Goal: Information Seeking & Learning: Compare options

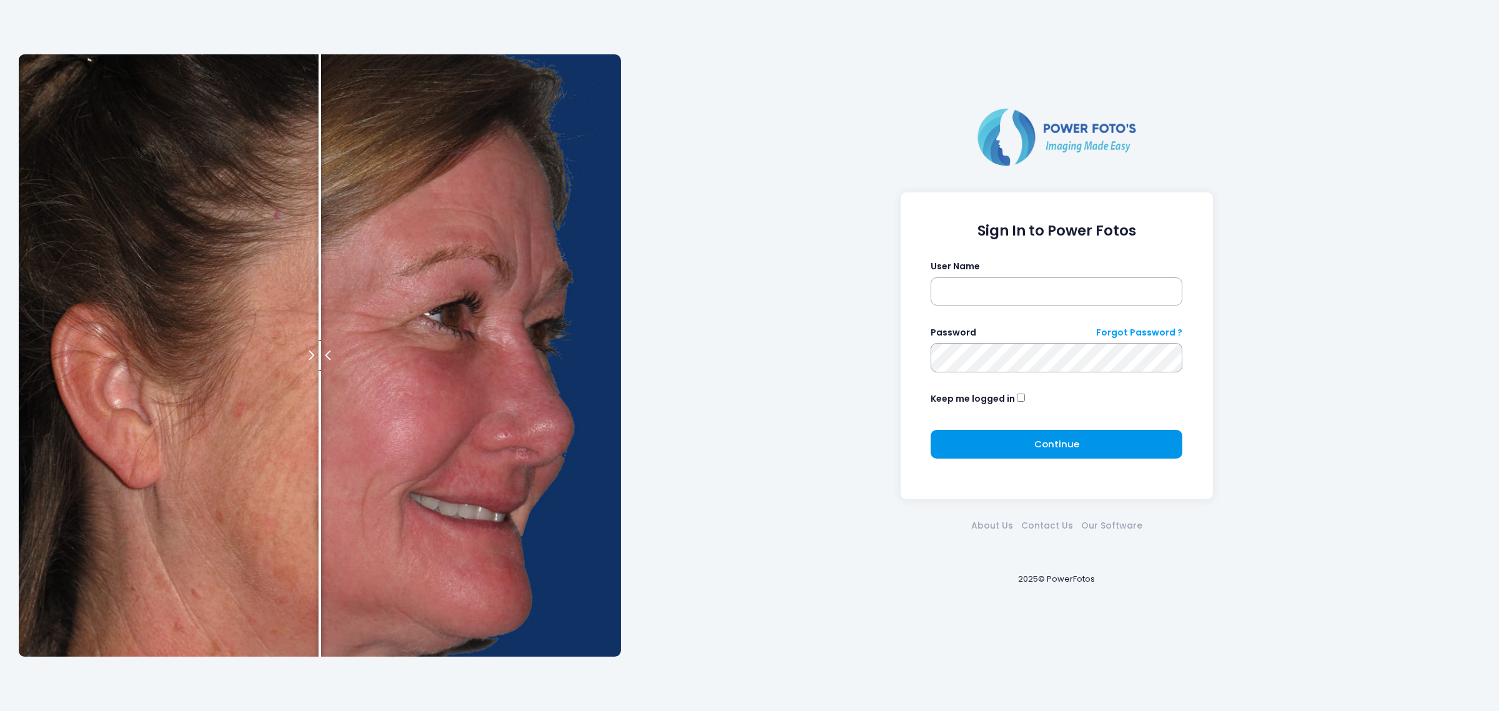
type input "*****"
click at [972, 431] on form "Sign In to Power Fotos User Name ***** Password Forgot Password ? Keep me logge…" at bounding box center [1056, 345] width 252 height 246
click at [963, 438] on button "Continue Please wait..." at bounding box center [1056, 444] width 252 height 29
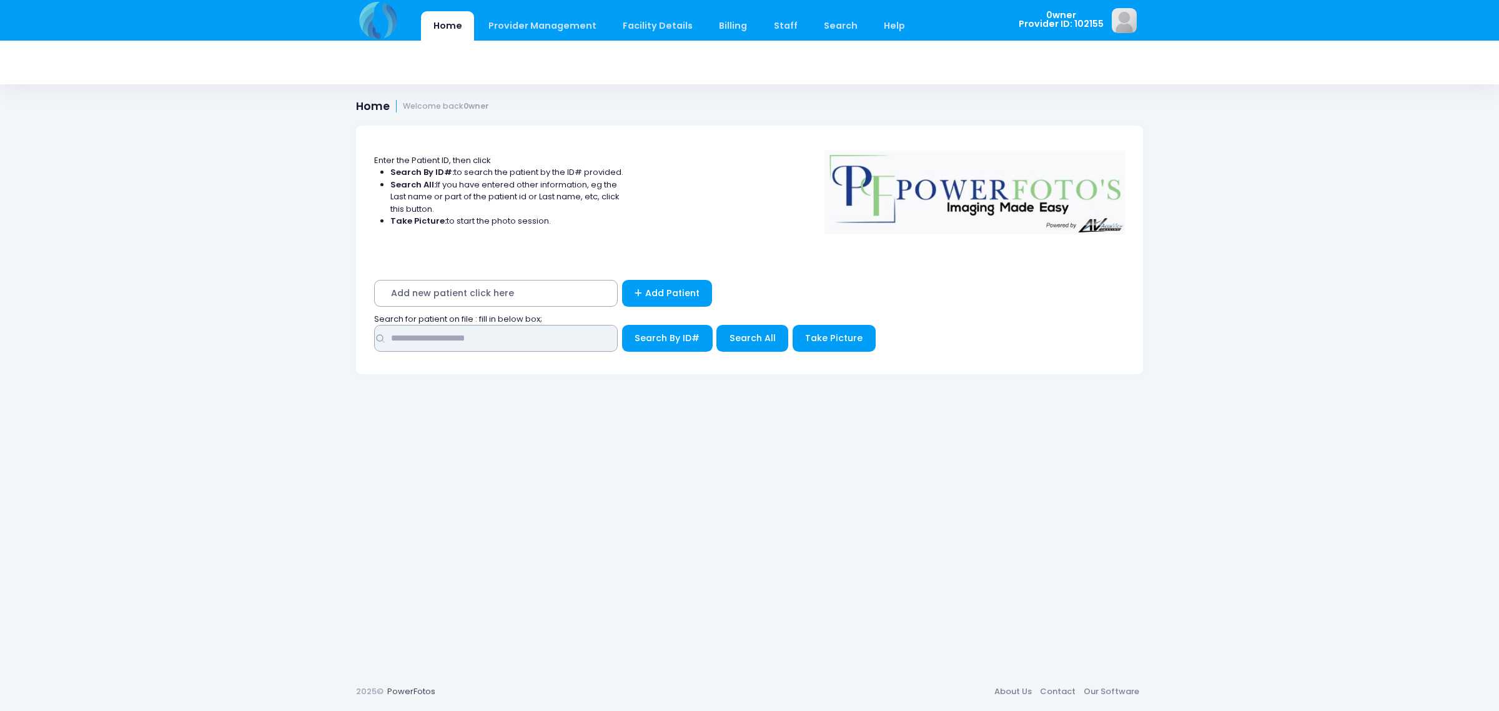
click at [512, 338] on input "text" at bounding box center [496, 338] width 244 height 27
type input "******"
click at [729, 343] on span "Search All" at bounding box center [752, 338] width 46 height 12
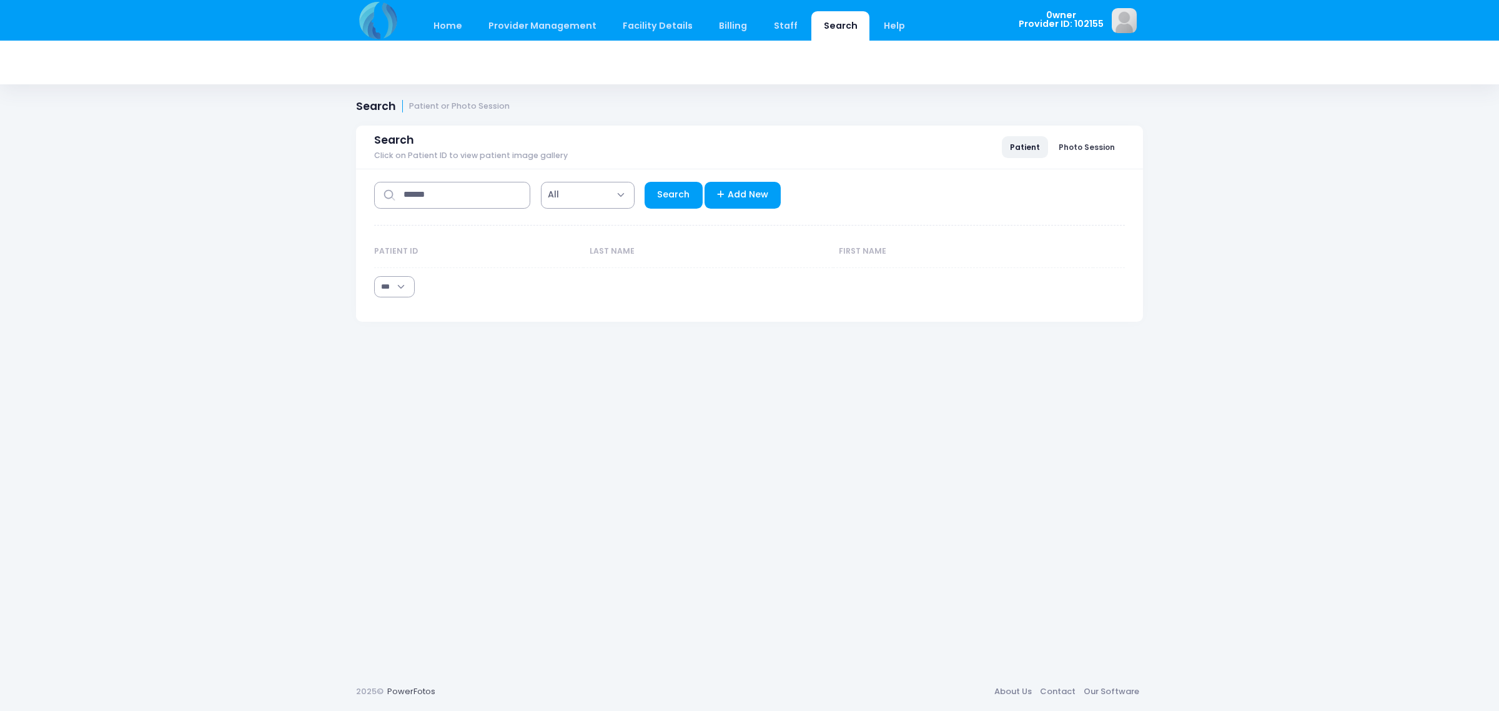
select select "***"
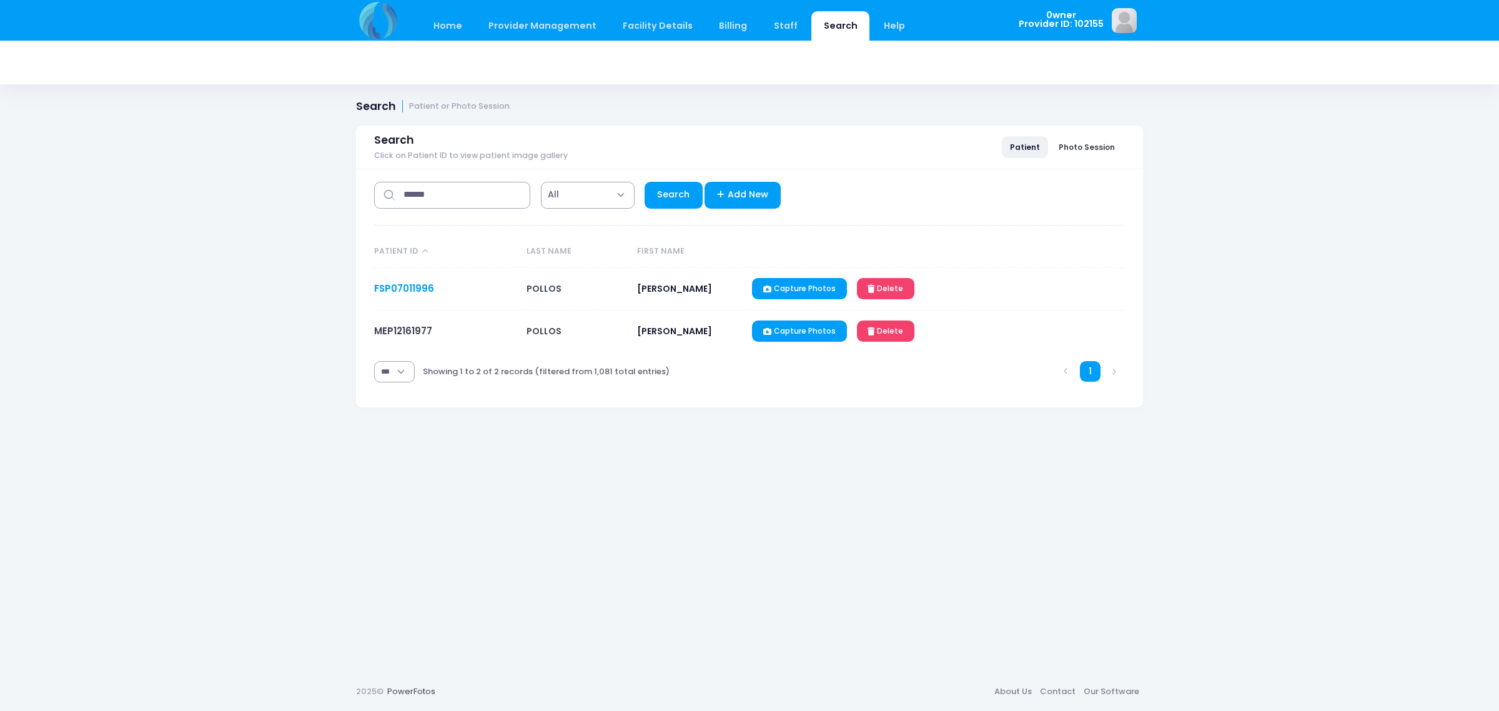
click at [386, 283] on link "FSP07011996" at bounding box center [404, 288] width 60 height 13
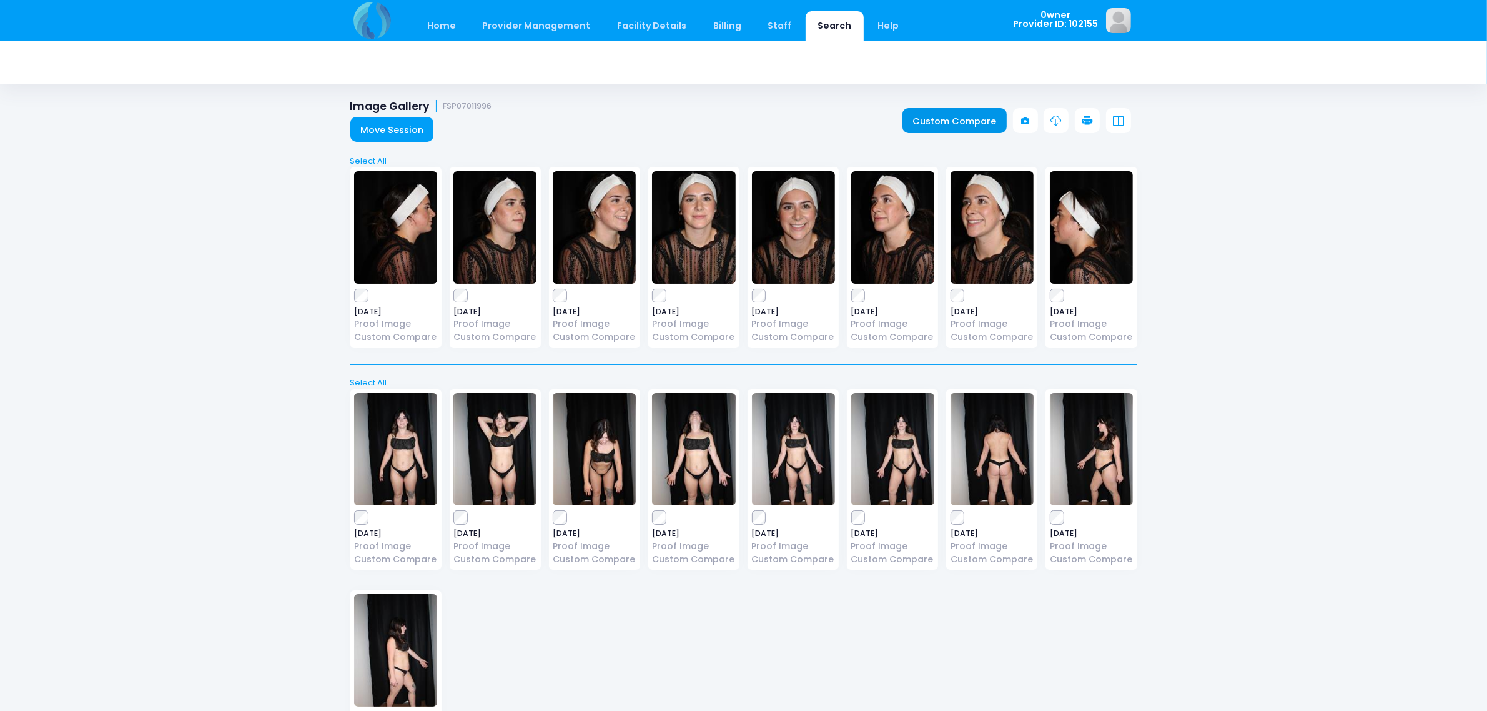
click at [960, 122] on link "Custom Compare" at bounding box center [954, 120] width 104 height 25
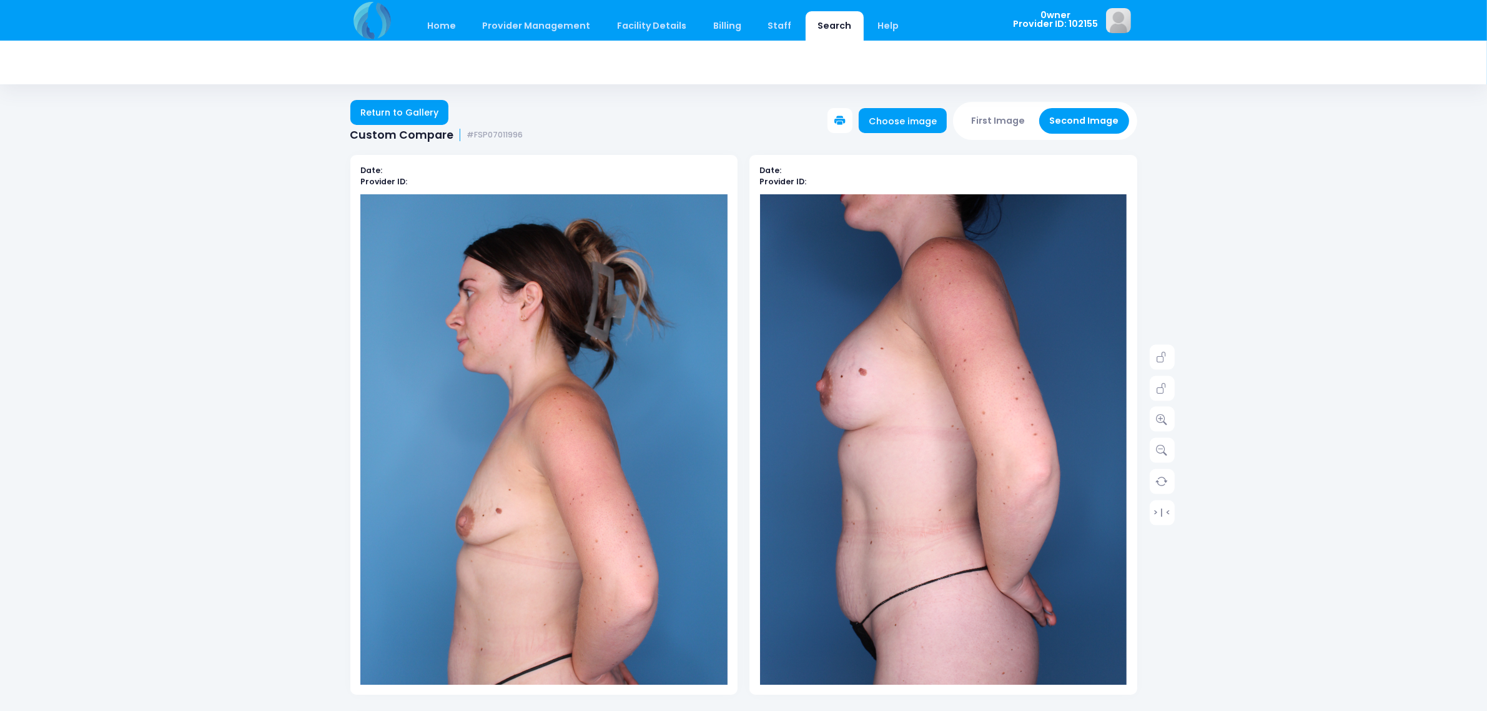
click at [1015, 122] on button "First Image" at bounding box center [998, 121] width 74 height 26
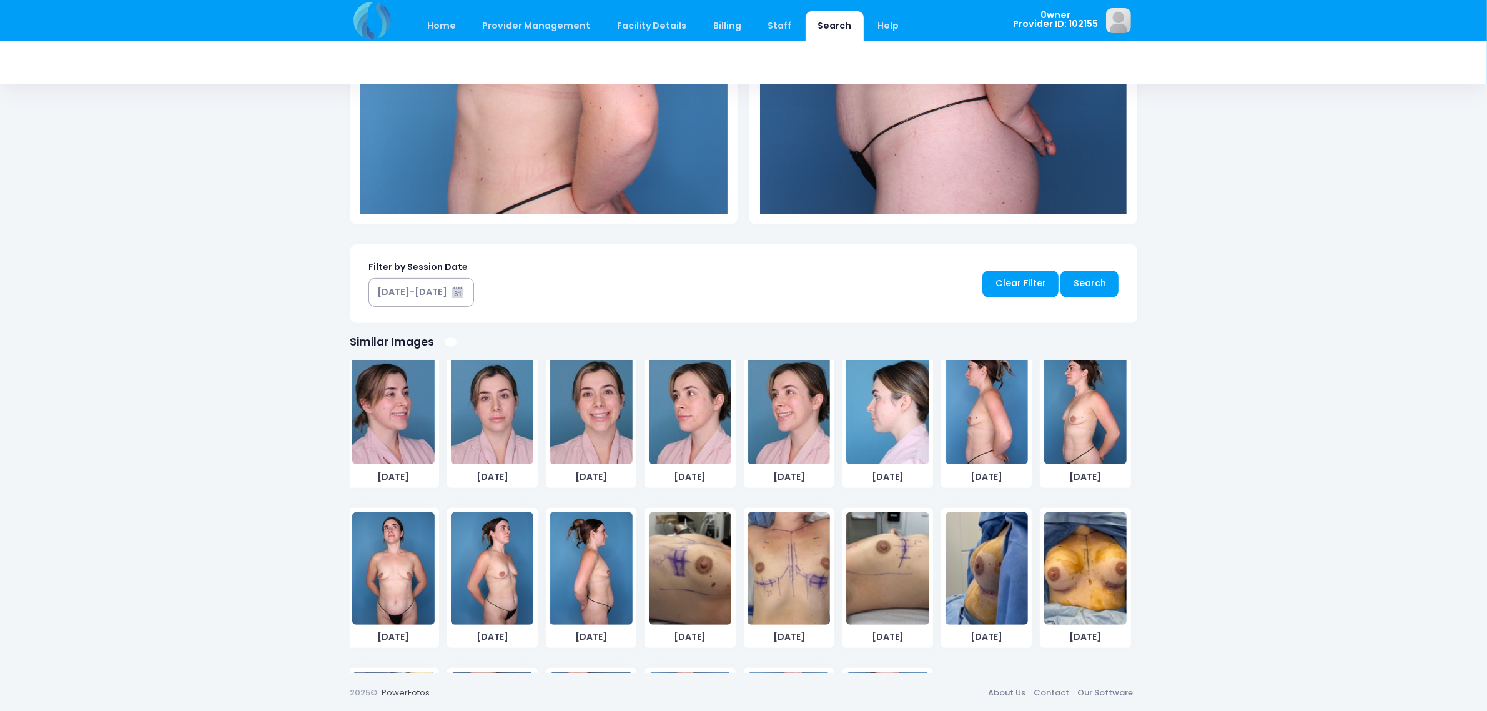
scroll to position [659, 0]
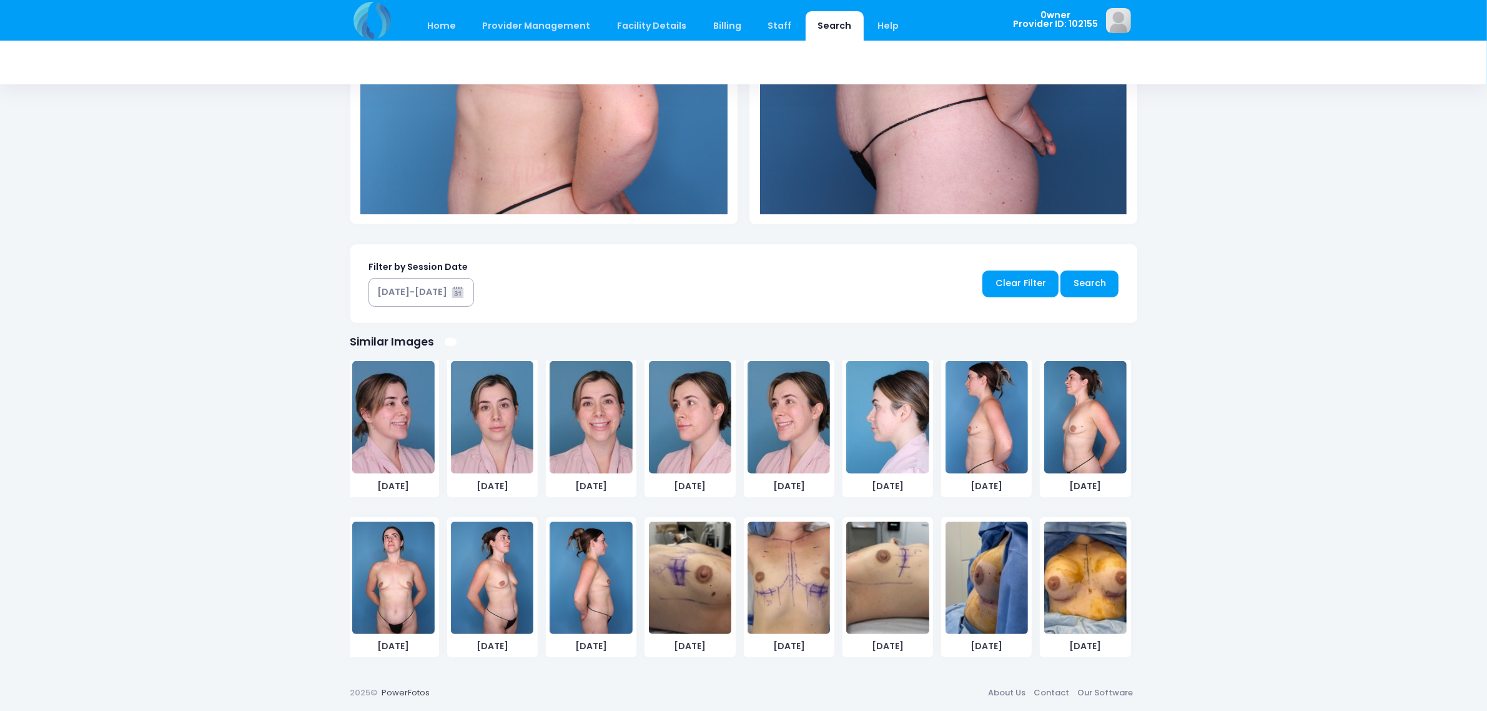
click at [1051, 420] on img at bounding box center [1085, 417] width 82 height 112
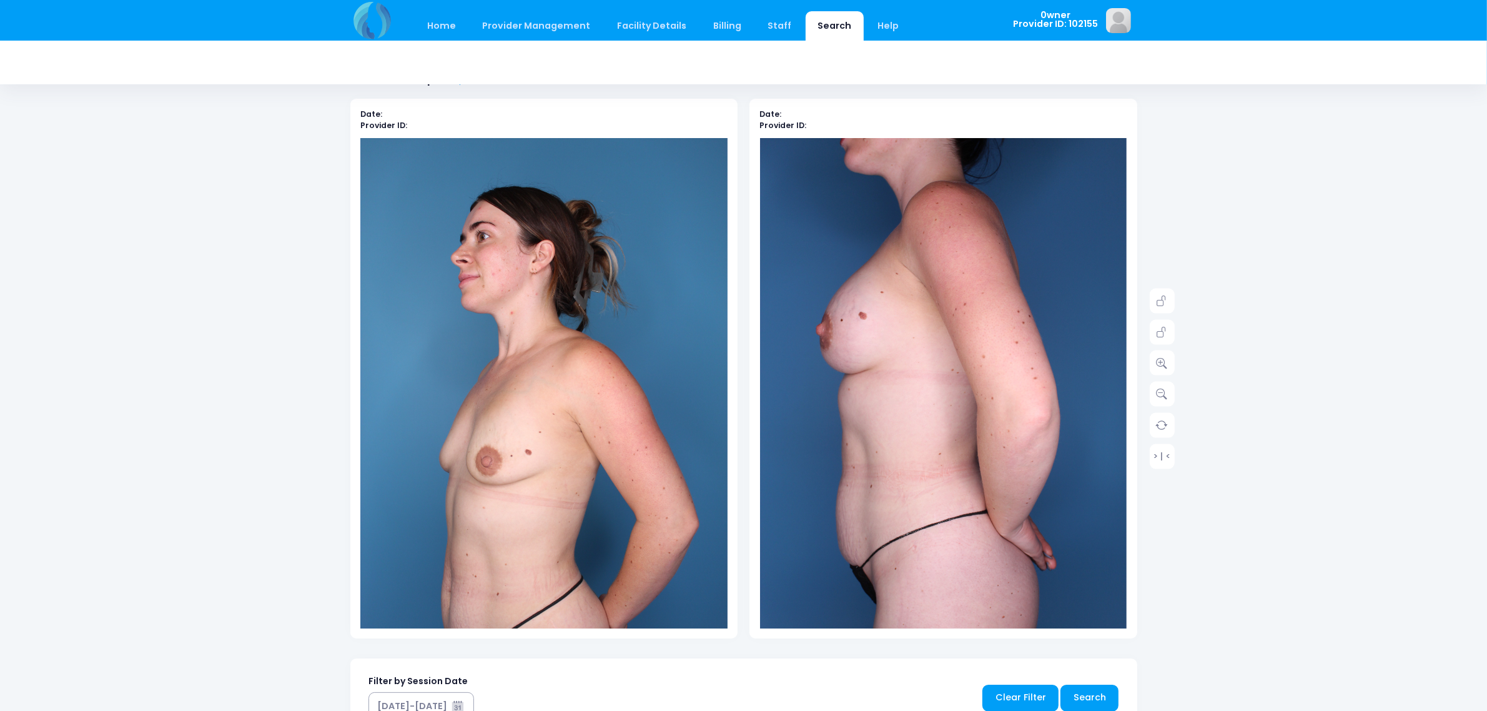
scroll to position [0, 0]
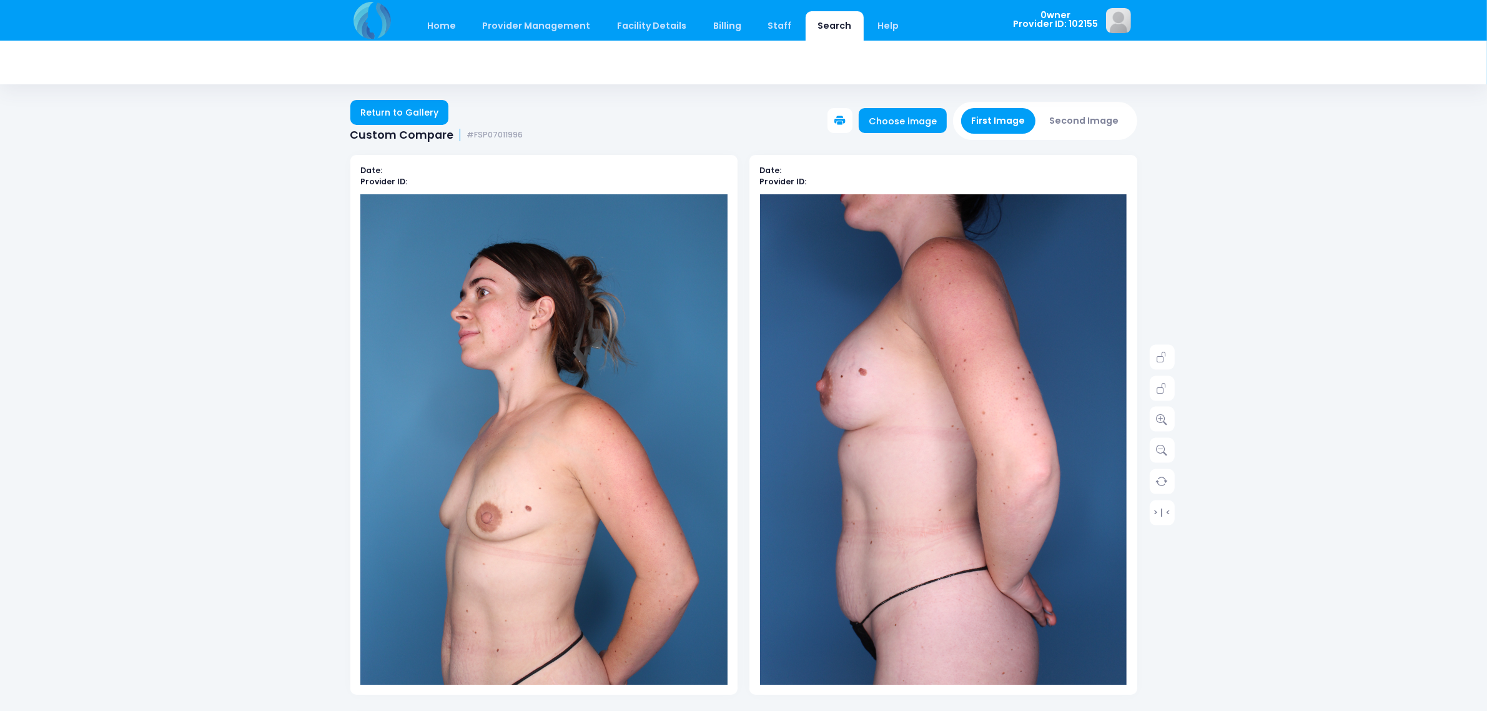
click at [1047, 126] on button "Second Image" at bounding box center [1084, 121] width 90 height 26
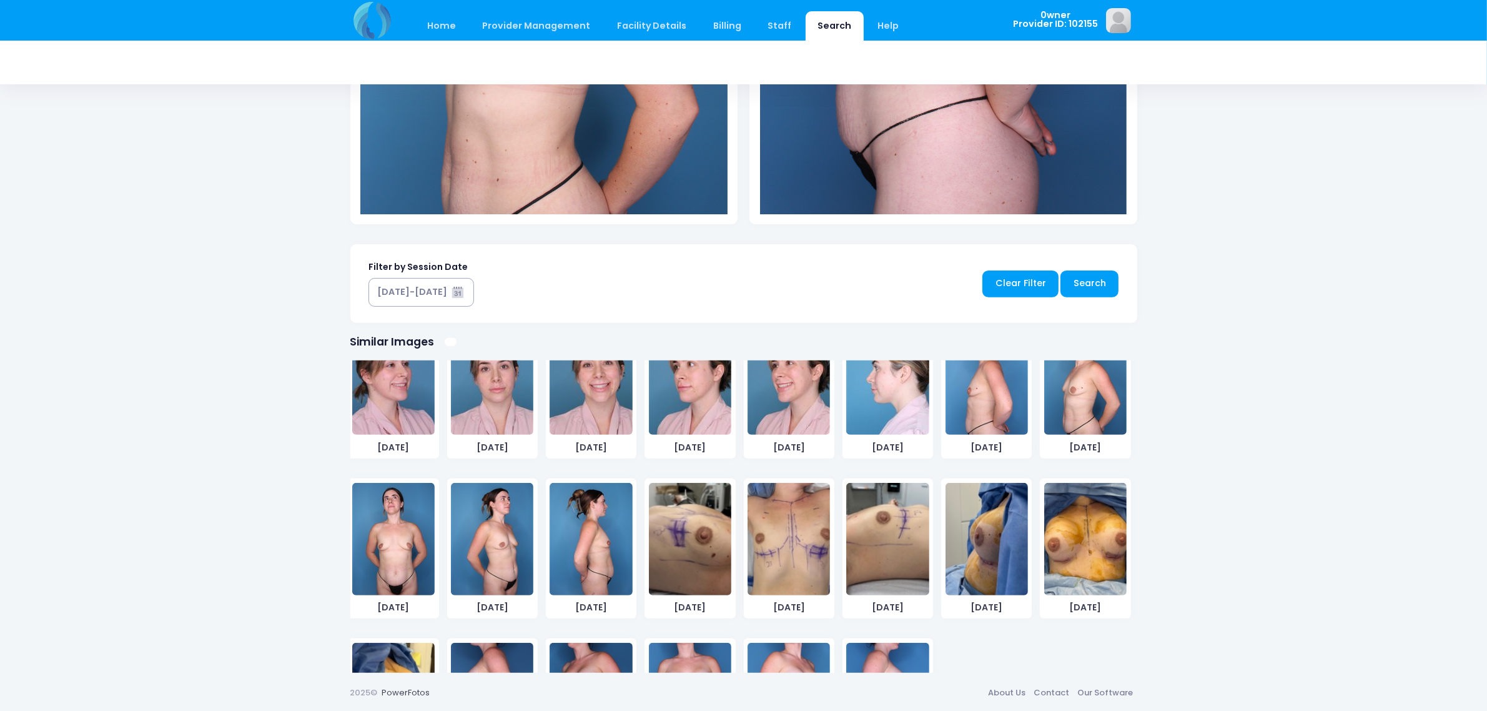
scroll to position [737, 0]
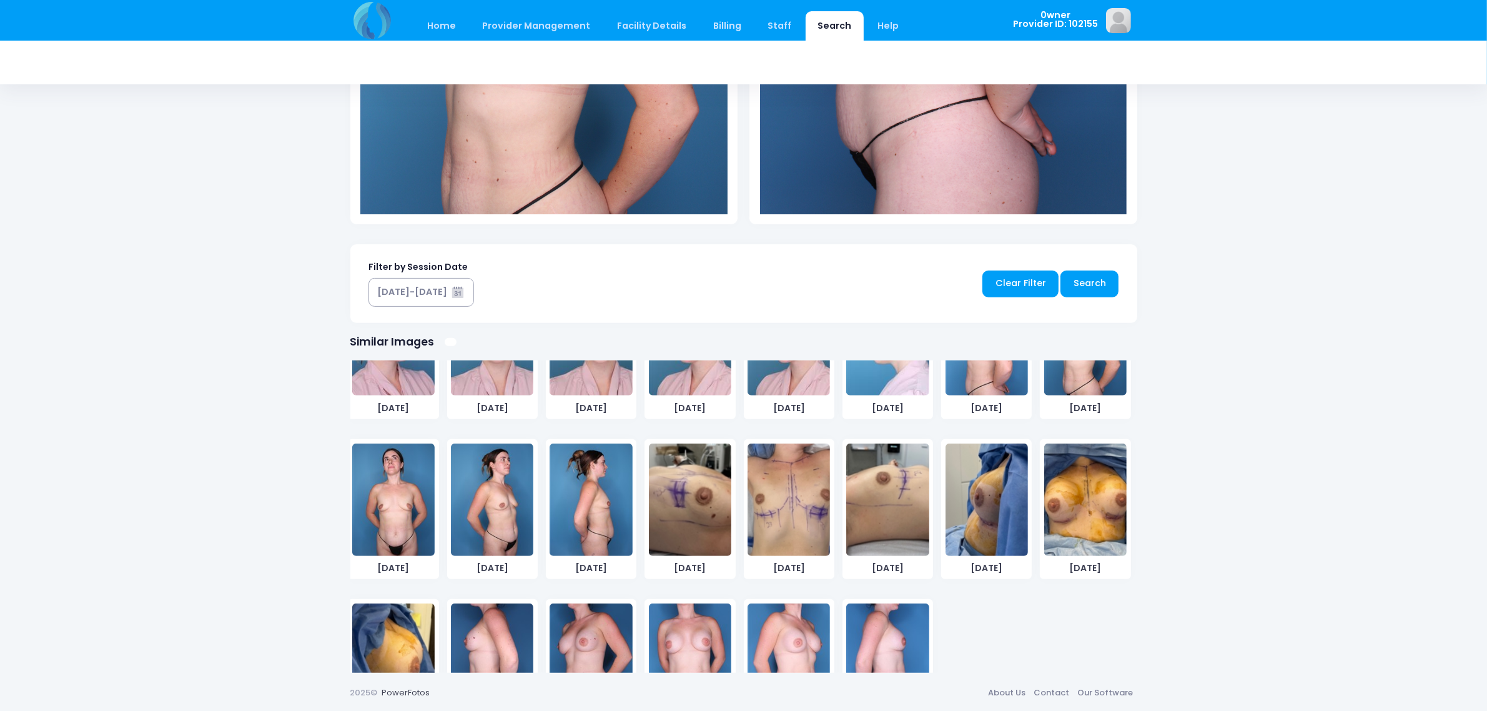
click at [600, 658] on img at bounding box center [591, 659] width 82 height 112
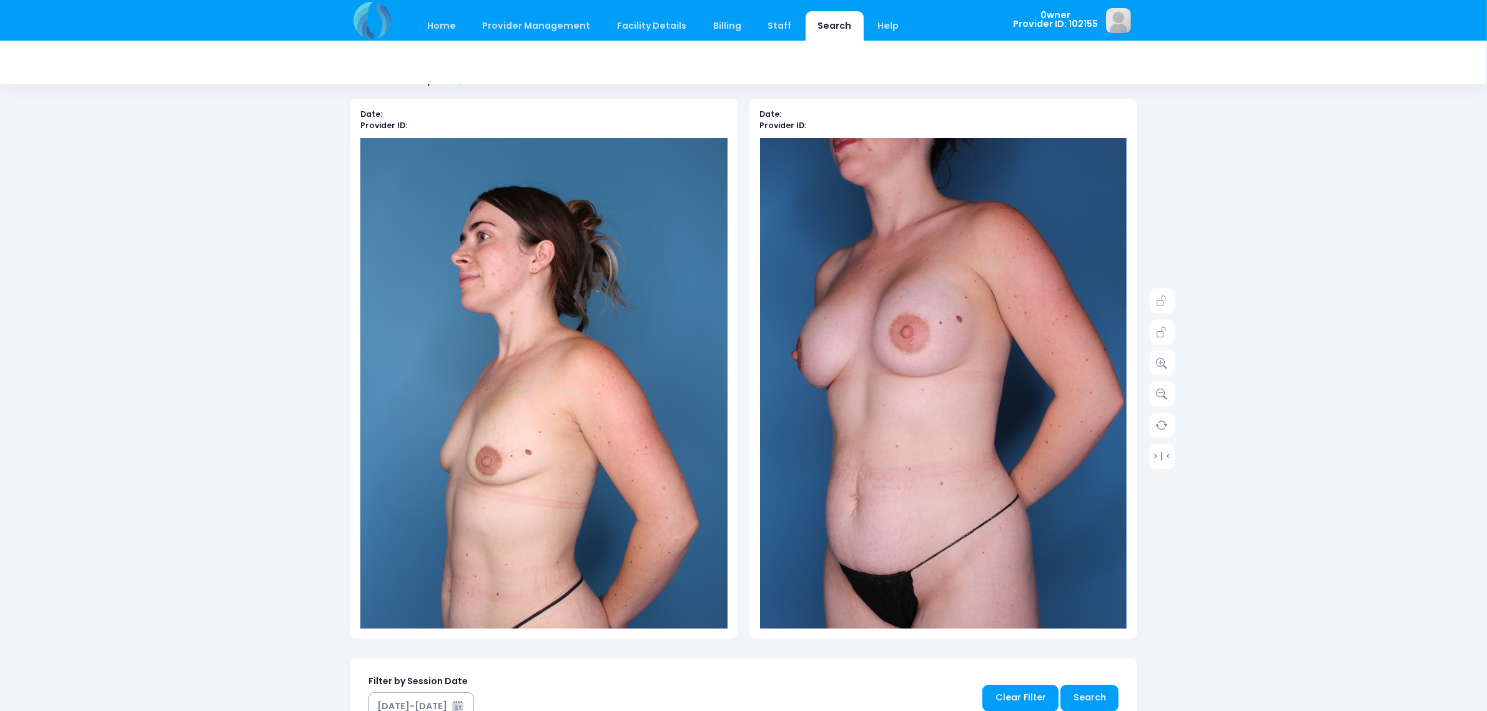
scroll to position [0, 0]
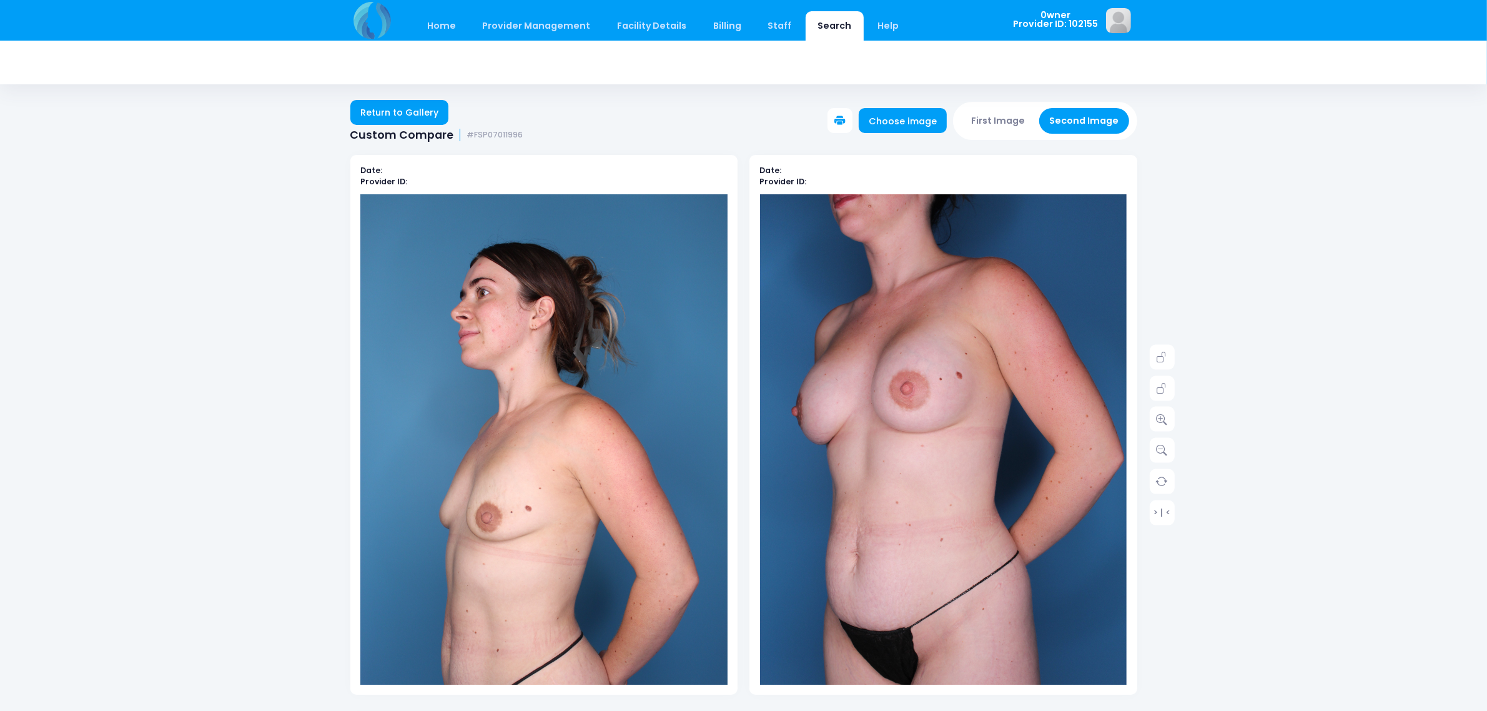
click at [1012, 126] on button "First Image" at bounding box center [998, 121] width 74 height 26
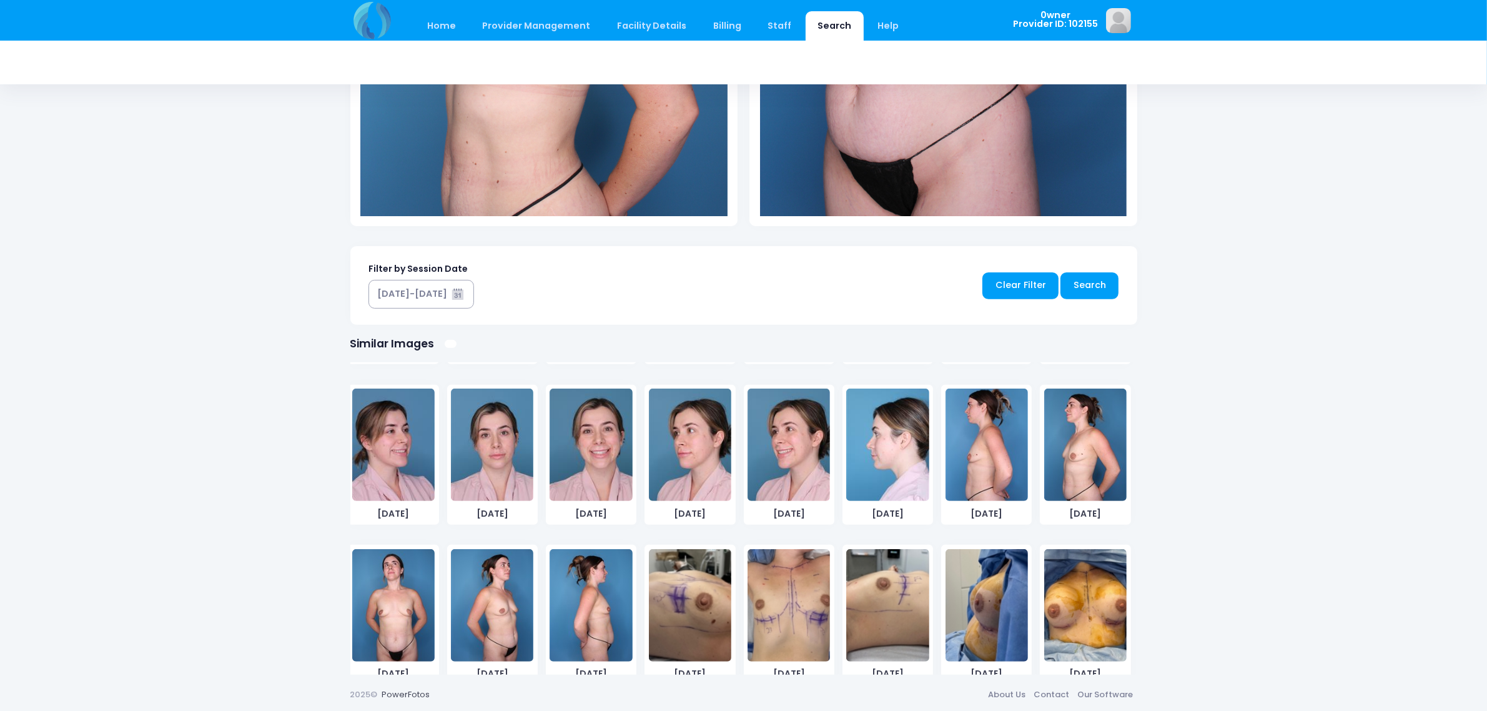
scroll to position [659, 0]
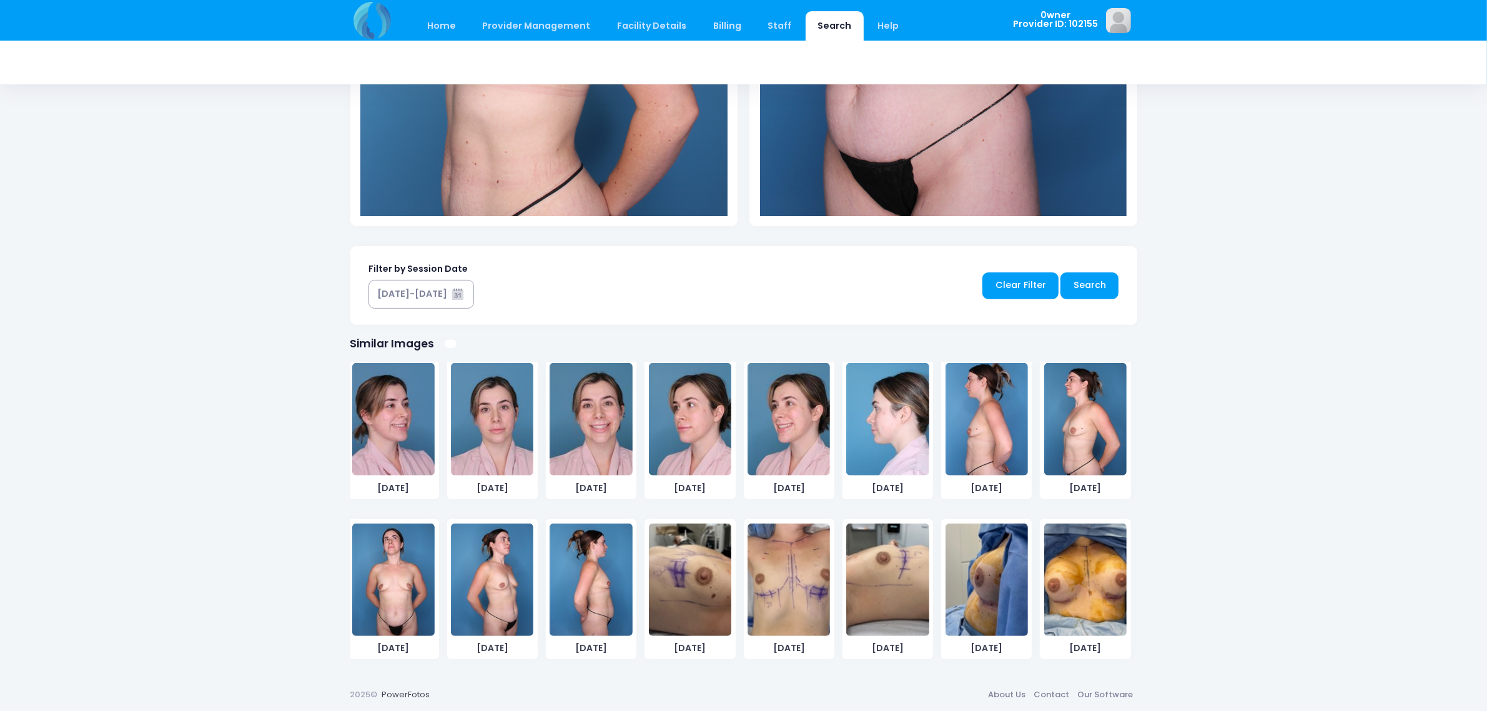
click at [367, 562] on img at bounding box center [393, 579] width 82 height 112
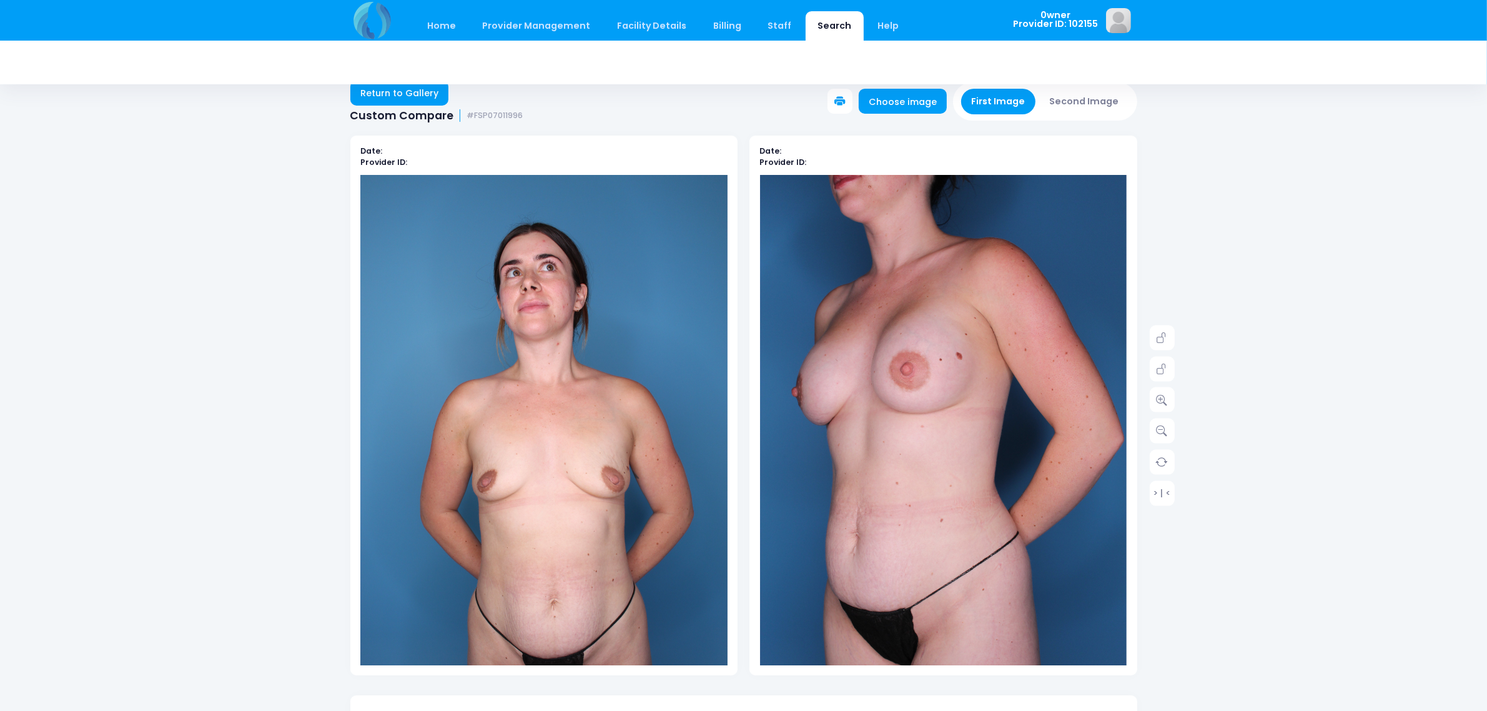
scroll to position [0, 0]
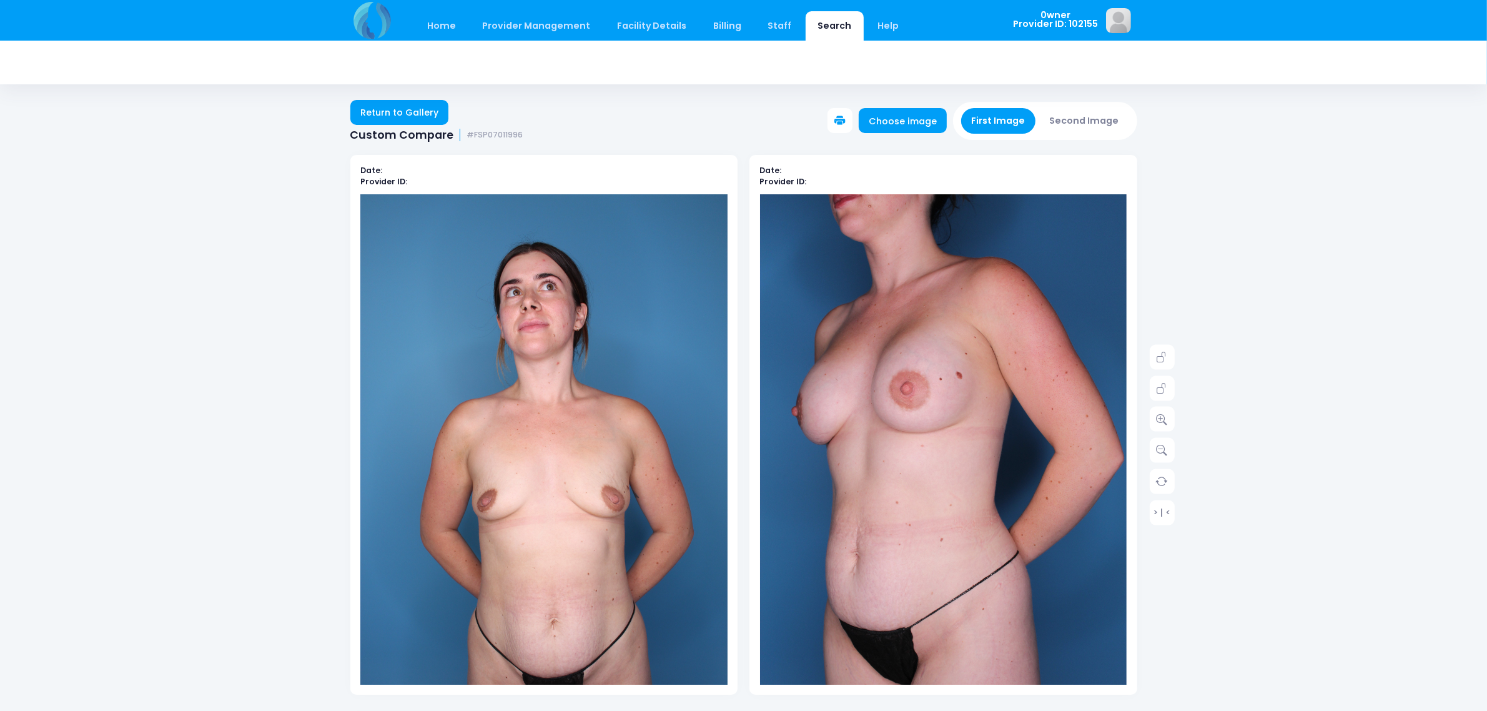
click at [1100, 126] on button "Second Image" at bounding box center [1084, 121] width 90 height 26
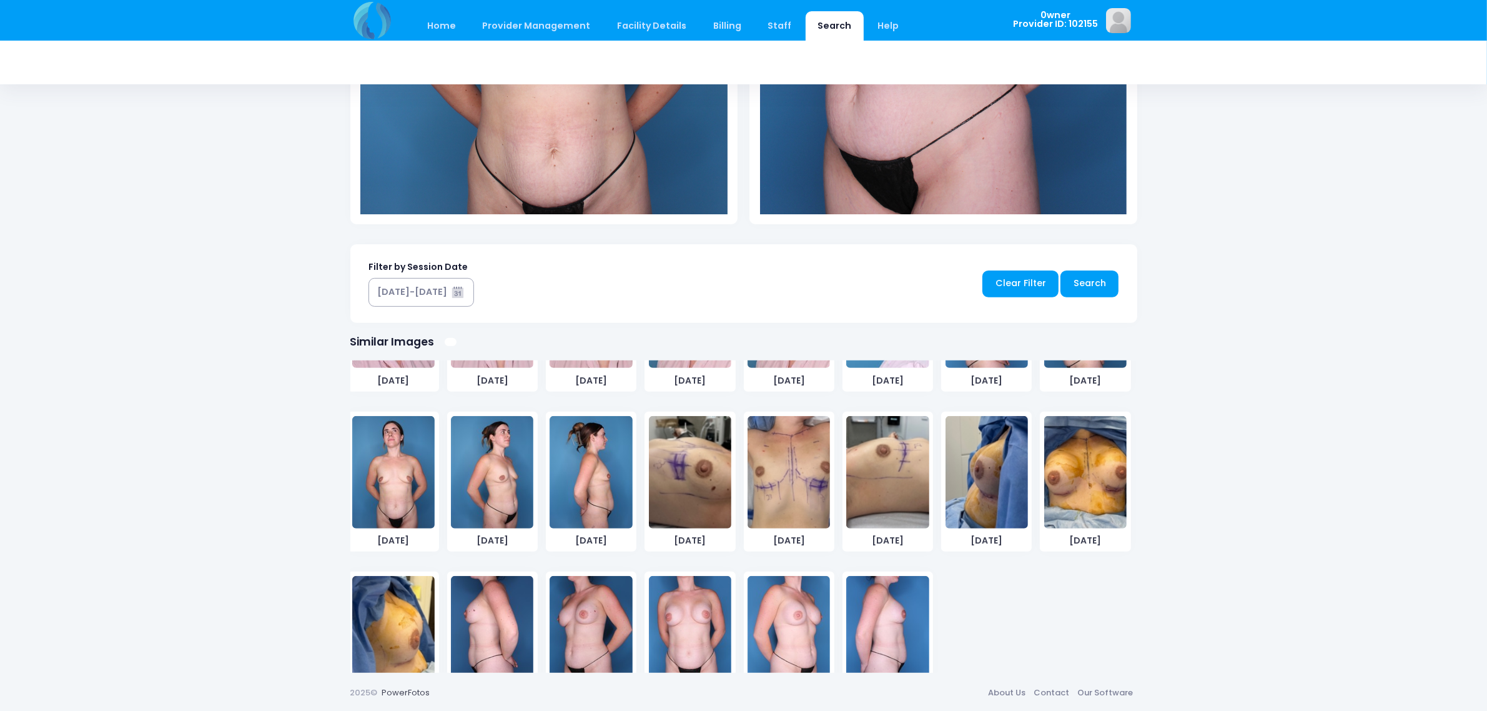
scroll to position [737, 0]
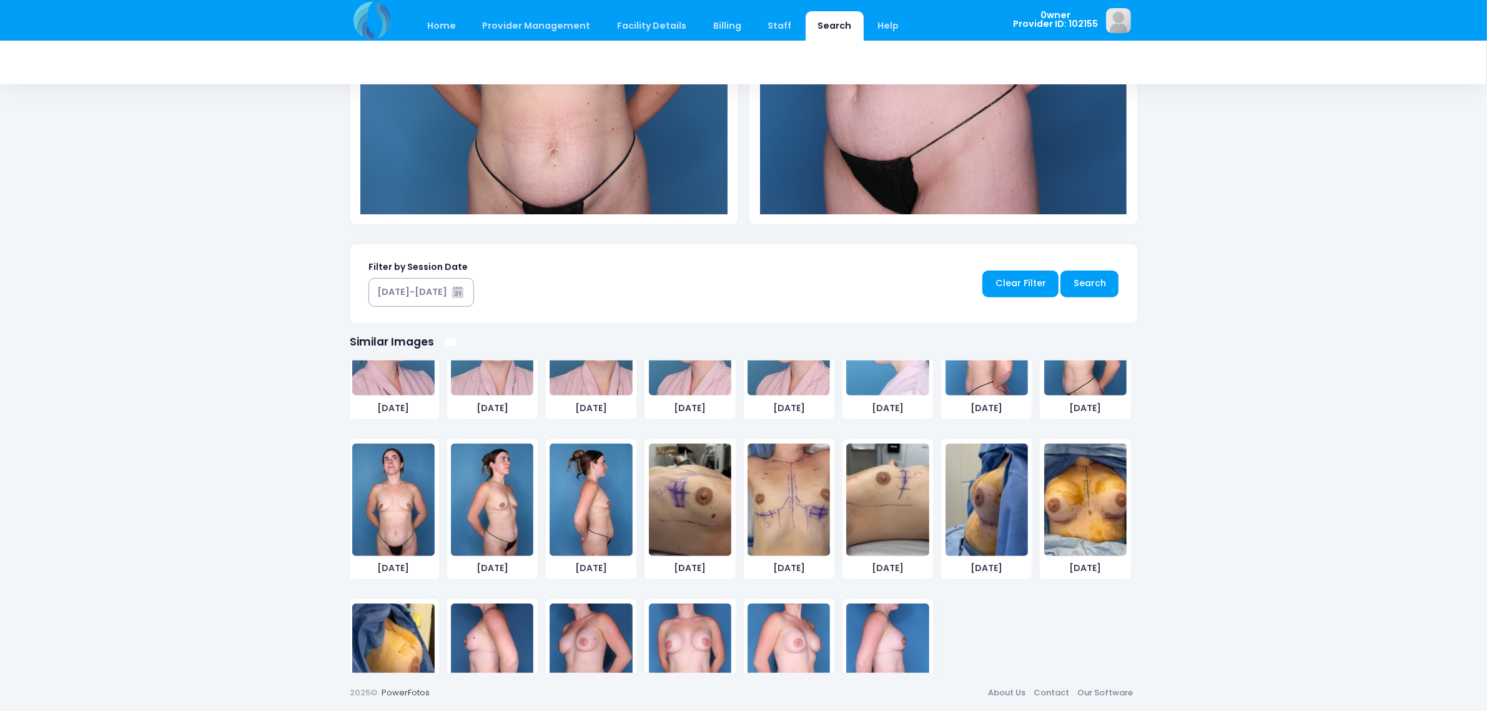
click at [663, 632] on img at bounding box center [690, 659] width 82 height 112
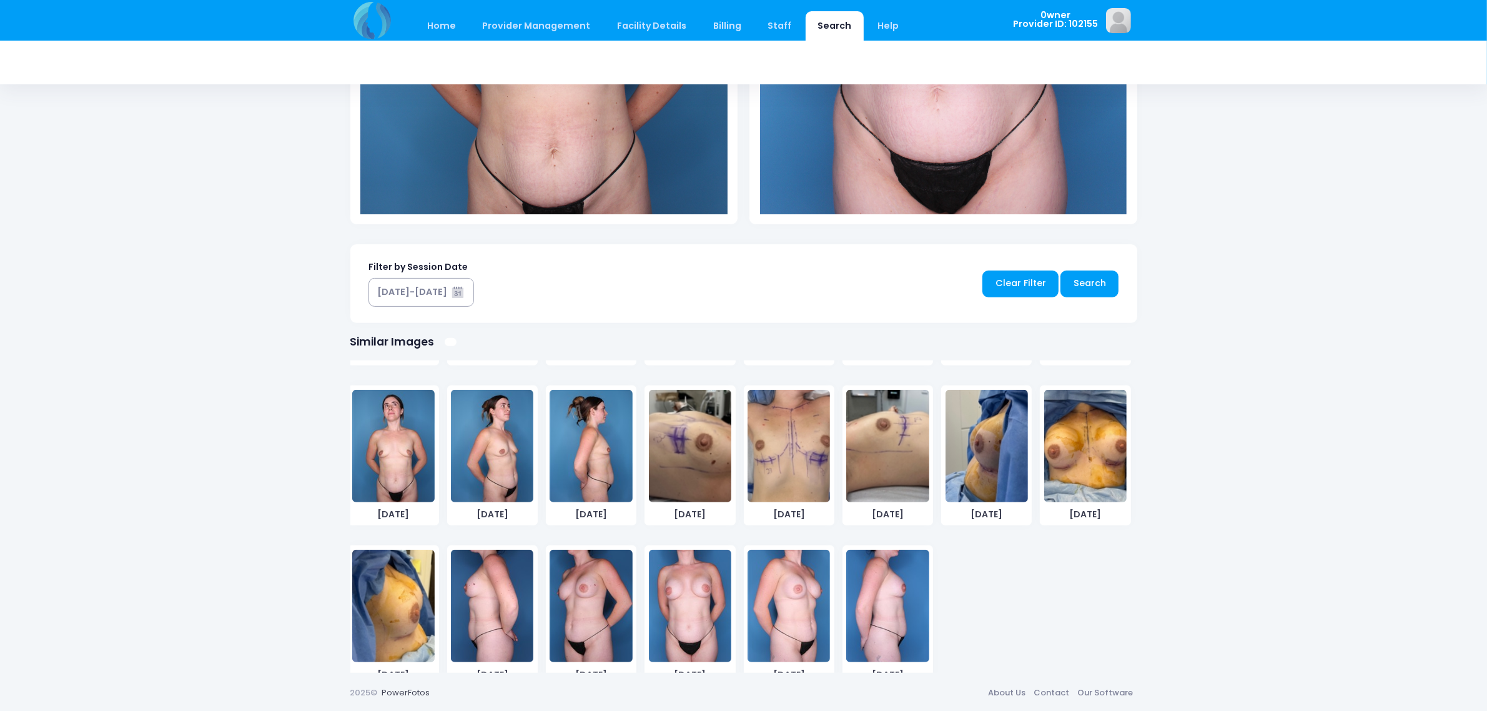
scroll to position [816, 0]
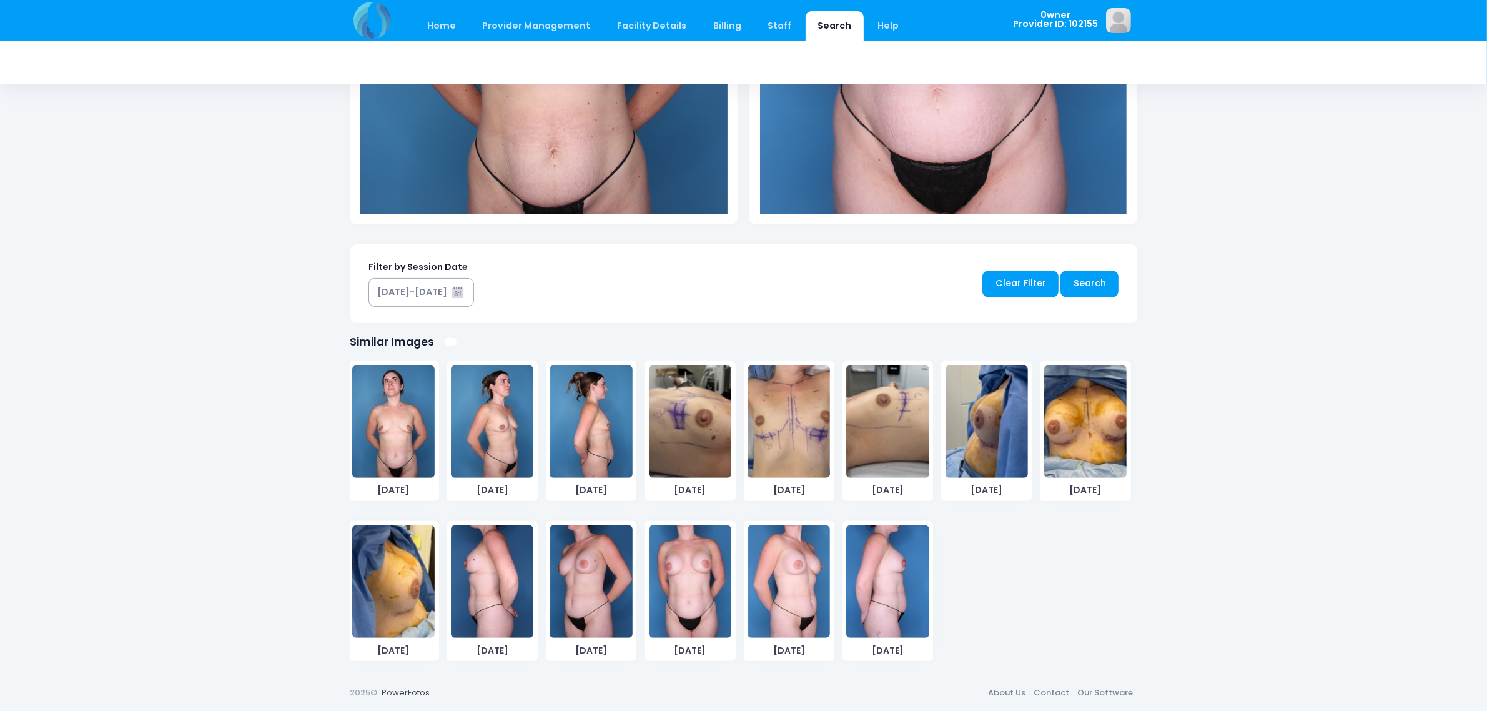
click at [773, 569] on img at bounding box center [788, 581] width 82 height 112
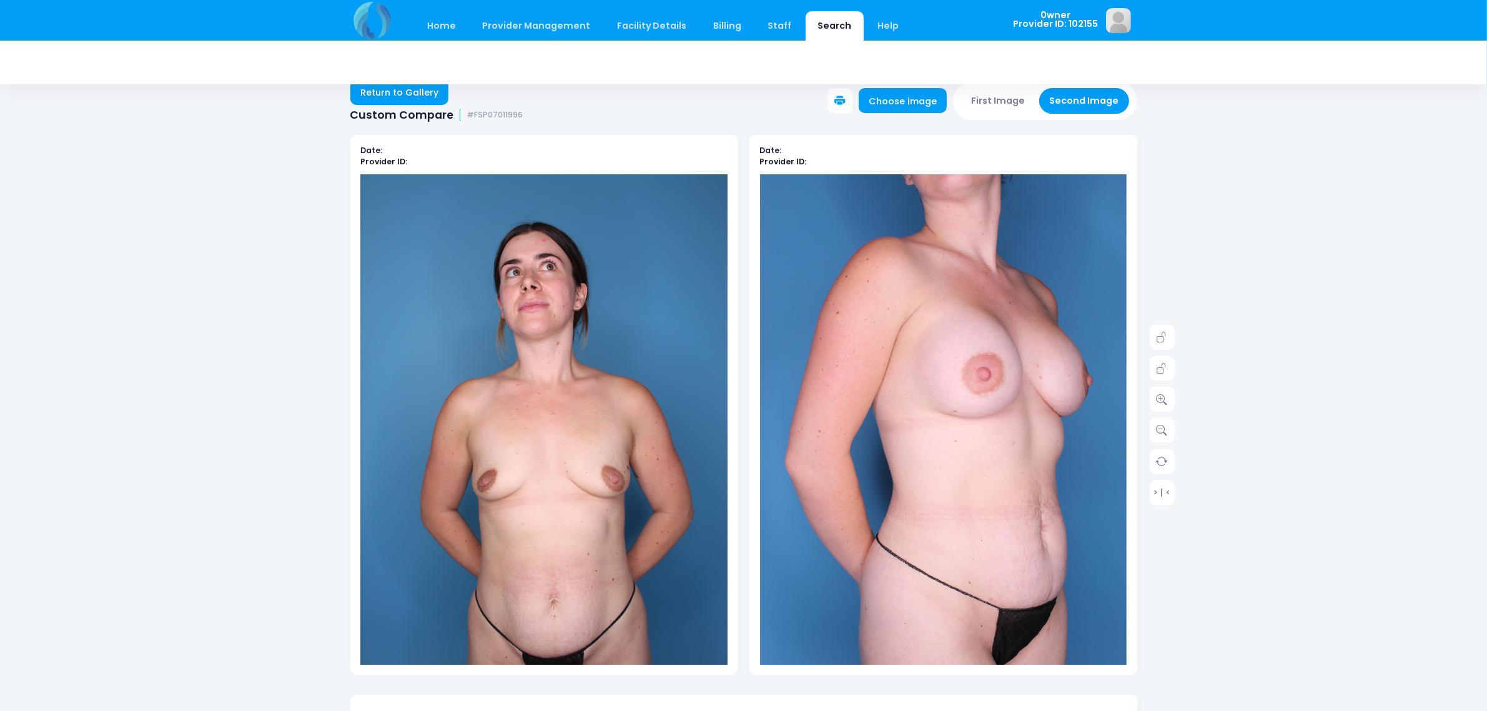
scroll to position [0, 0]
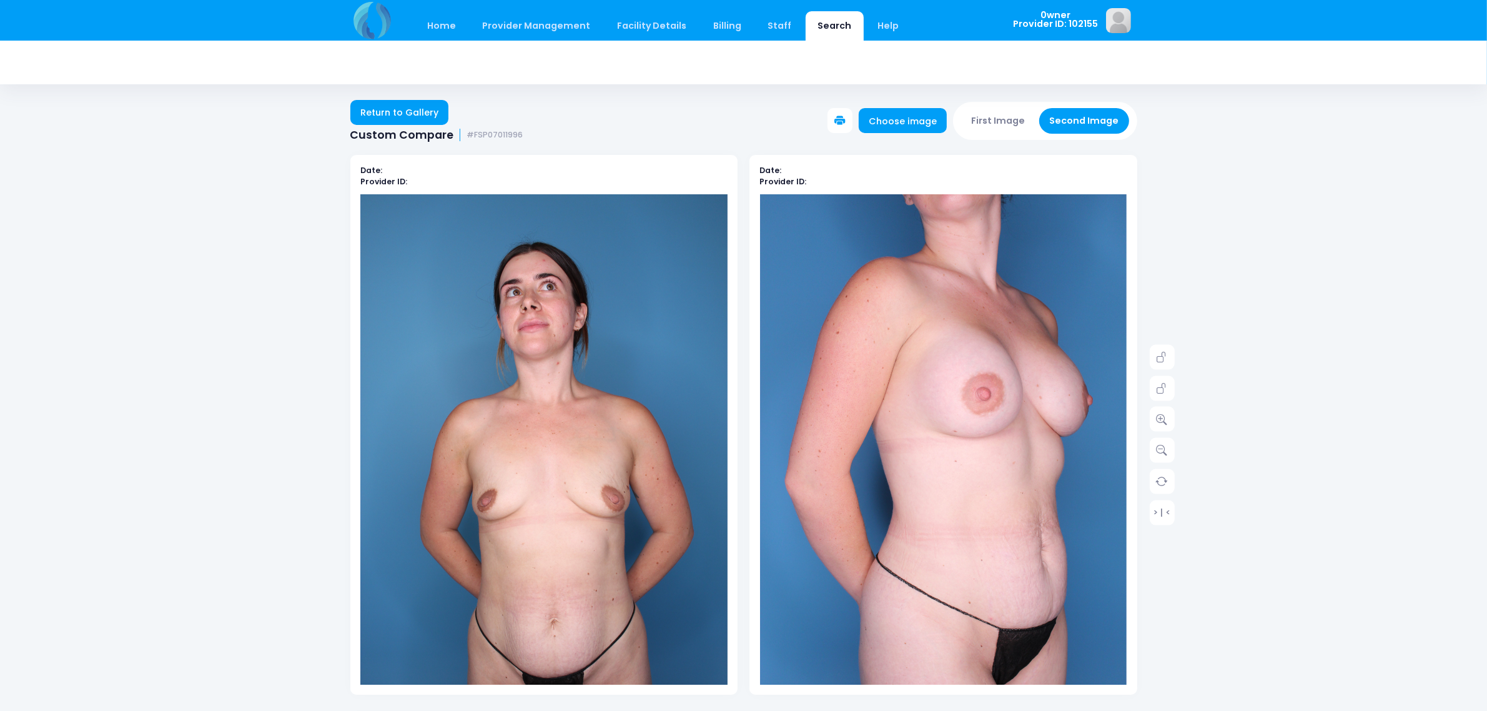
click at [967, 114] on div "First Image Second Image" at bounding box center [1045, 120] width 184 height 37
click at [980, 122] on button "First Image" at bounding box center [998, 121] width 74 height 26
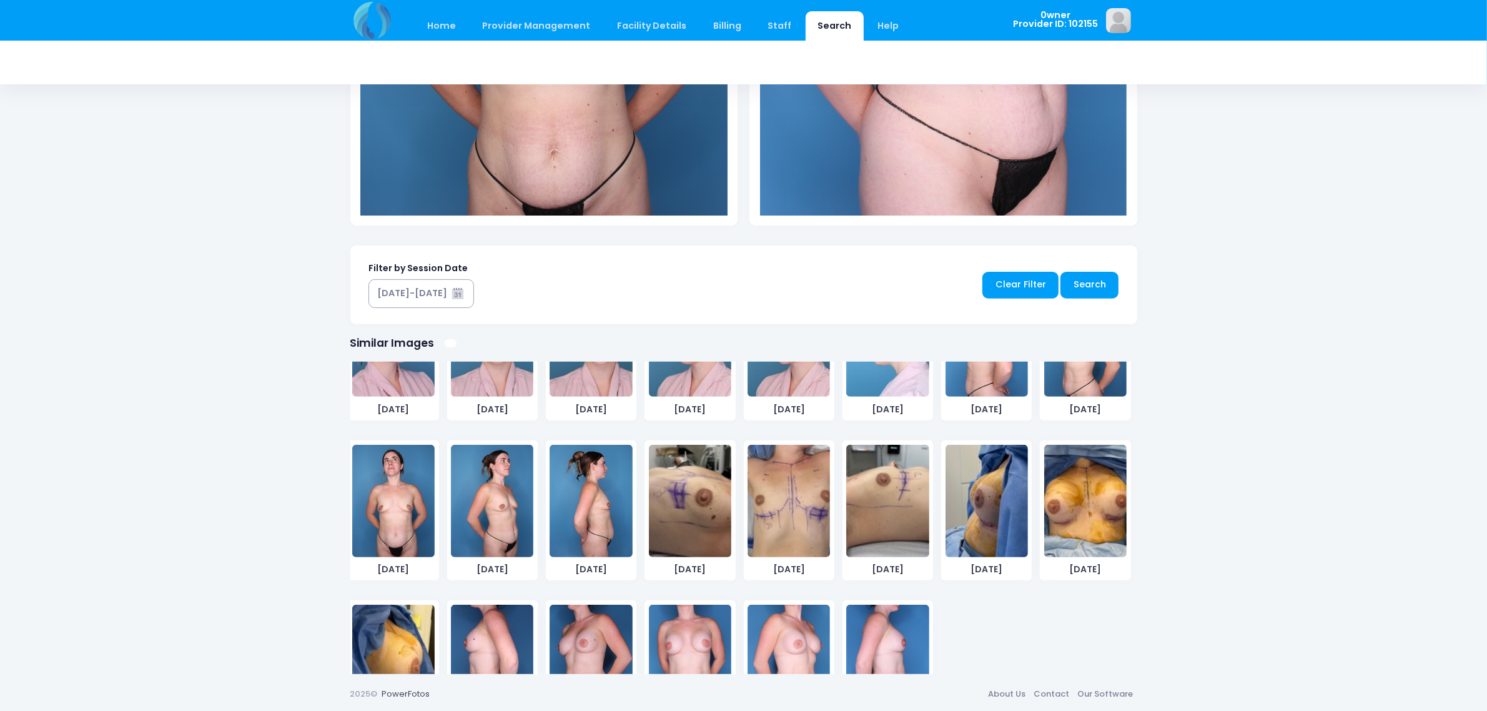
scroll to position [470, 0]
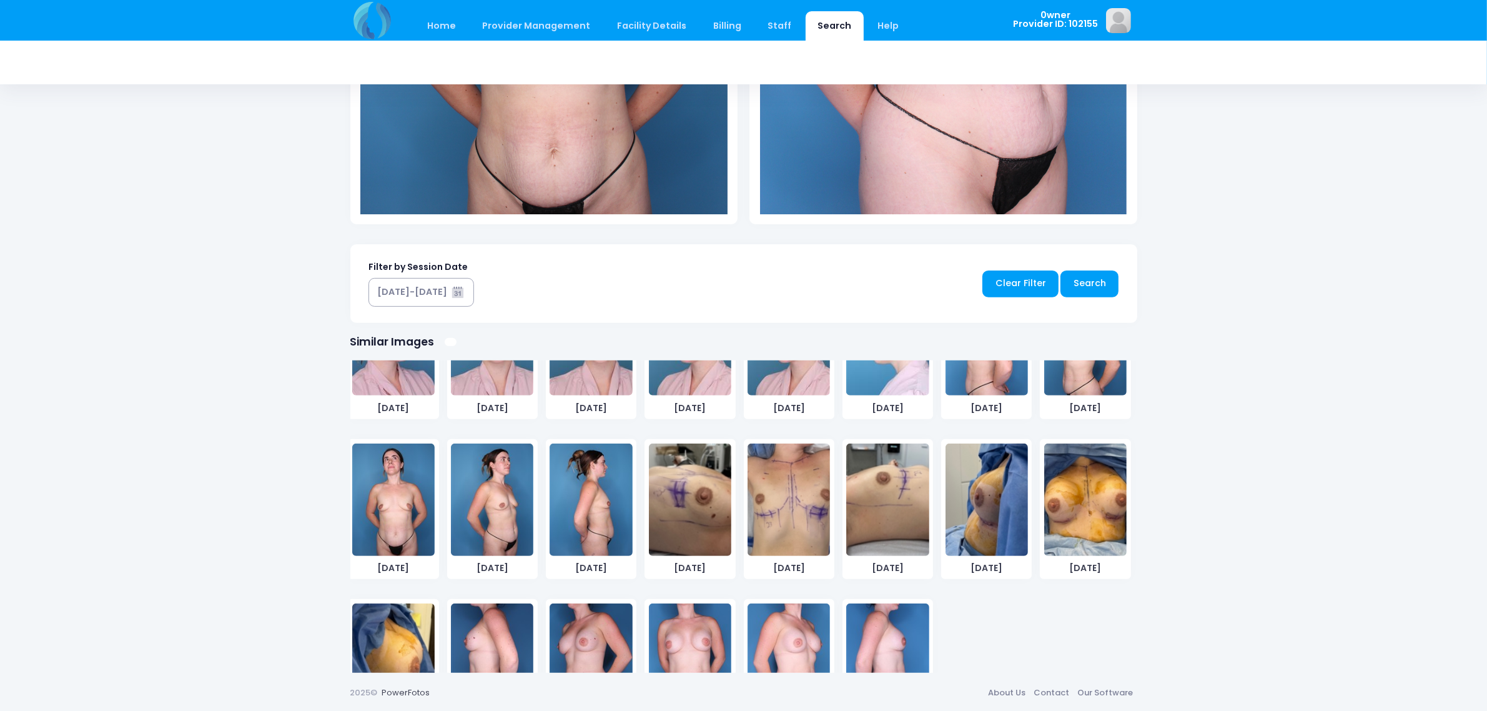
click at [512, 520] on img at bounding box center [492, 499] width 82 height 112
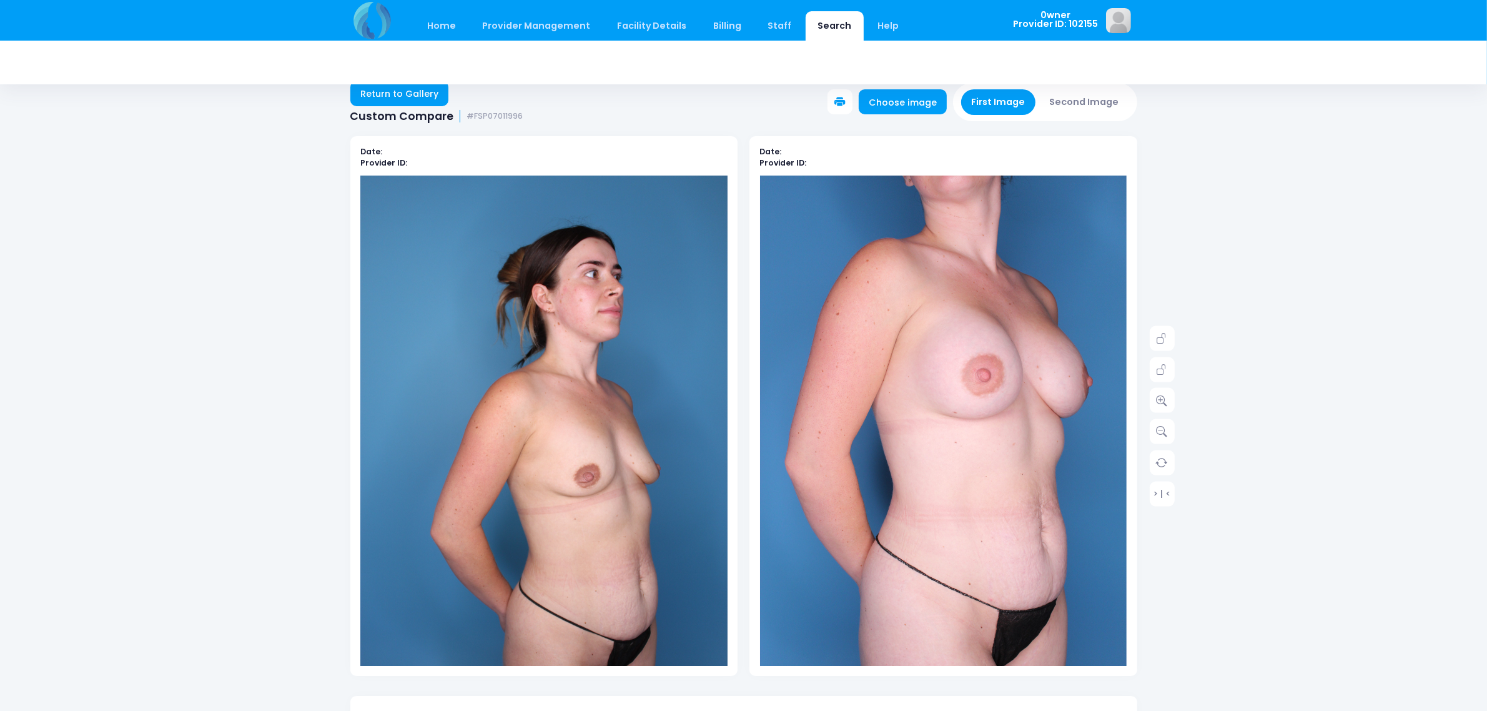
scroll to position [86, 0]
